Goal: Use online tool/utility: Utilize a website feature to perform a specific function

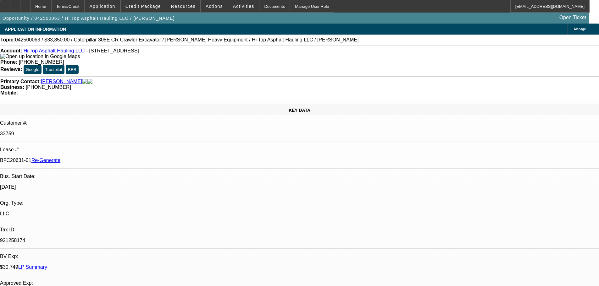
select select "0"
select select "2"
select select "0"
select select "6"
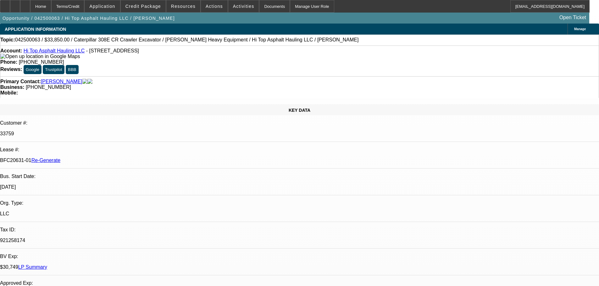
select select "0"
select select "2"
select select "0"
select select "6"
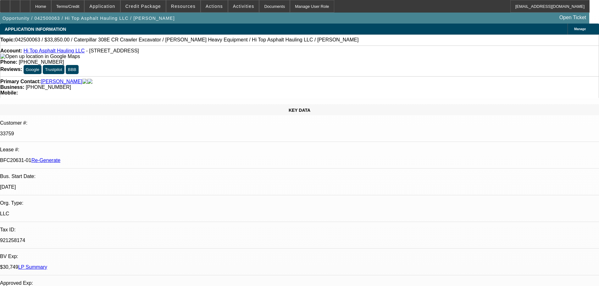
select select "0"
select select "2"
select select "0"
select select "6"
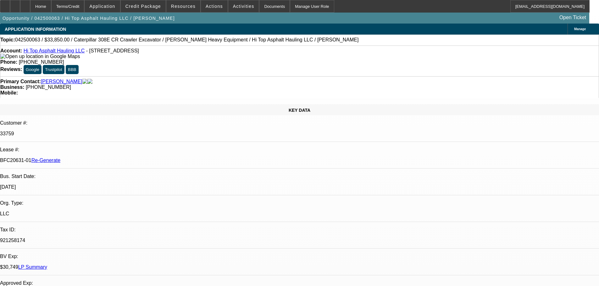
select select "0"
select select "2"
select select "0"
select select "6"
